Goal: Task Accomplishment & Management: Use online tool/utility

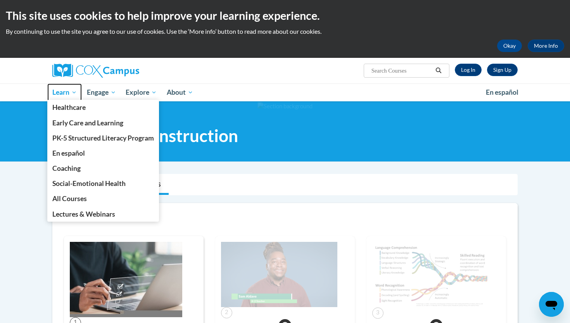
click at [61, 97] on link "Learn" at bounding box center [64, 92] width 35 height 18
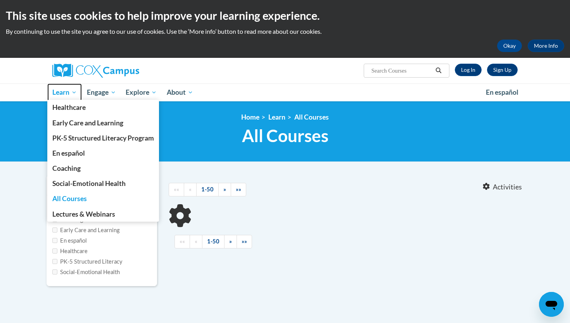
click at [63, 95] on span "Learn" at bounding box center [64, 92] width 24 height 9
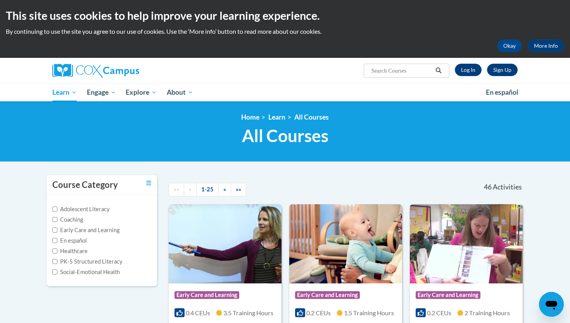
click at [566, 153] on div "<en>Home</en><fr>Accueil</fr><de>Zuhause</de><it>Casa</it><es>Casa</es><pt>Casa…" at bounding box center [285, 131] width 570 height 60
click at [463, 70] on link "Log In" at bounding box center [468, 70] width 27 height 12
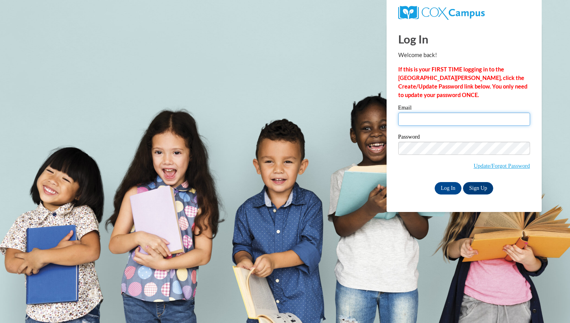
click at [425, 116] on input "Email" at bounding box center [464, 118] width 132 height 13
type input "mpeterson1@waukesha.k12.wi.us"
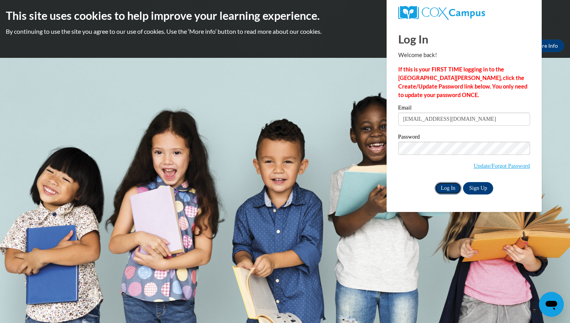
click at [443, 184] on input "Log In" at bounding box center [448, 188] width 27 height 12
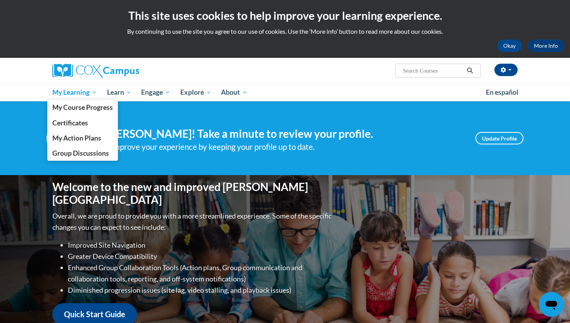
click at [73, 93] on span "My Learning" at bounding box center [74, 92] width 45 height 9
click at [72, 109] on span "My Course Progress" at bounding box center [82, 107] width 60 height 8
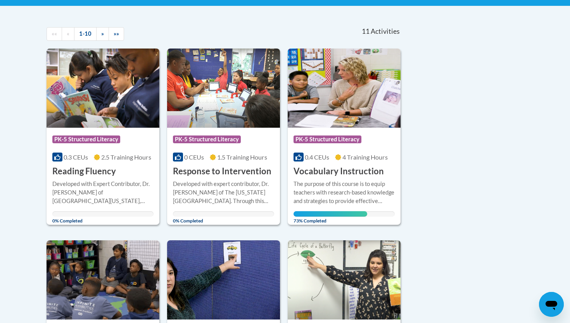
scroll to position [171, 0]
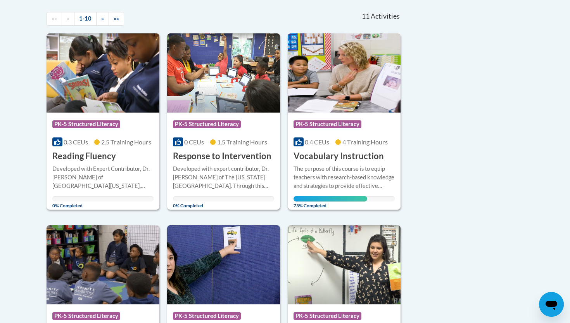
click at [342, 85] on img at bounding box center [344, 72] width 113 height 79
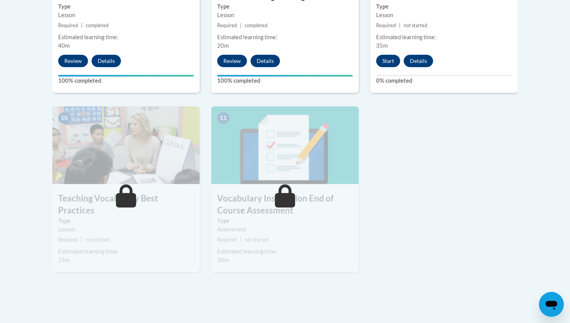
scroll to position [791, 0]
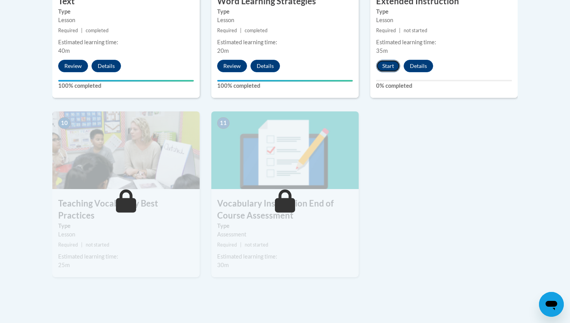
click at [380, 65] on button "Start" at bounding box center [388, 66] width 24 height 12
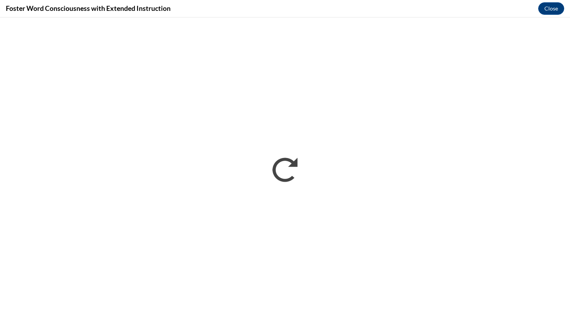
scroll to position [0, 0]
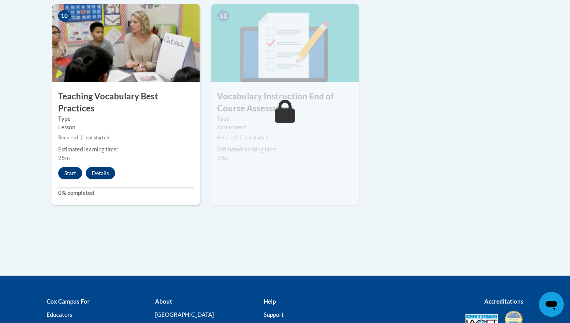
scroll to position [884, 0]
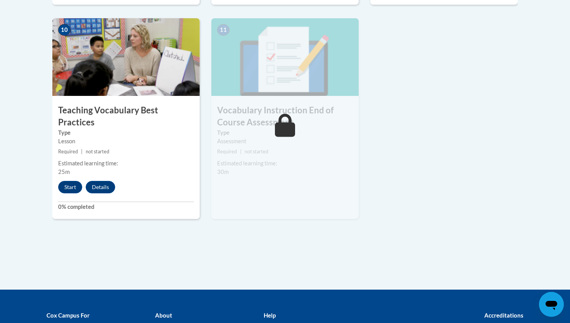
click at [59, 181] on div "Start Details Feedback" at bounding box center [88, 187] width 72 height 12
click at [67, 181] on button "Start" at bounding box center [70, 187] width 24 height 12
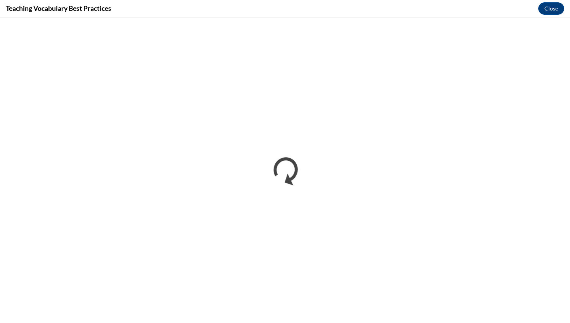
scroll to position [0, 0]
